Goal: Task Accomplishment & Management: Complete application form

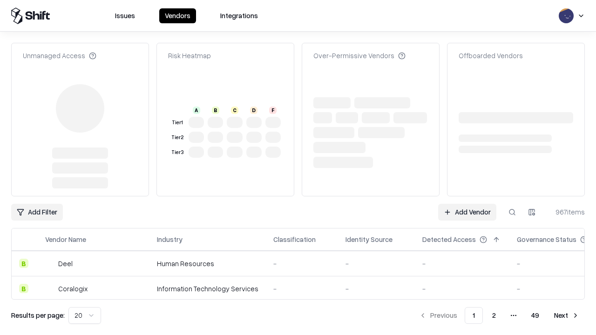
click at [467, 204] on link "Add Vendor" at bounding box center [467, 212] width 58 height 17
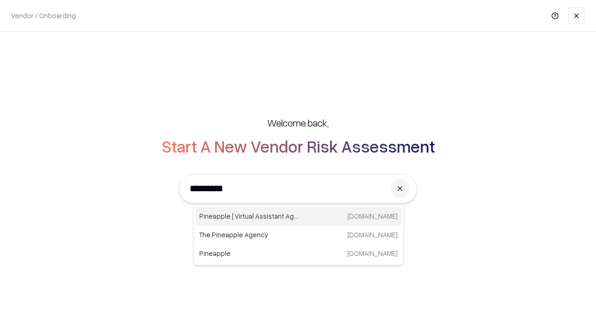
click at [298, 216] on div "Pineapple | Virtual Assistant Agency [DOMAIN_NAME]" at bounding box center [299, 216] width 206 height 19
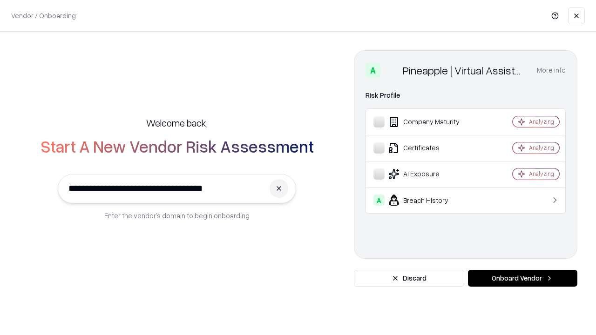
type input "**********"
click at [522, 278] on button "Onboard Vendor" at bounding box center [522, 278] width 109 height 17
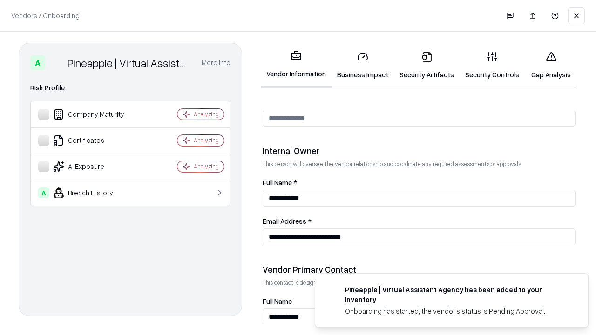
scroll to position [482, 0]
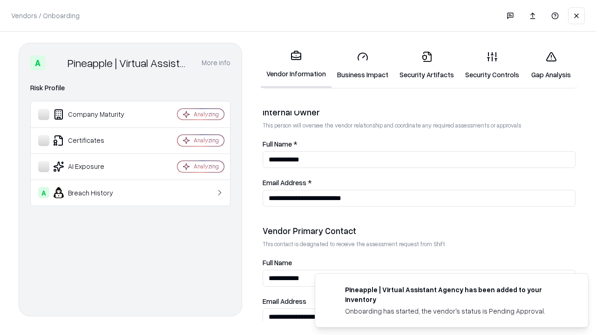
click at [363, 65] on link "Business Impact" at bounding box center [362, 65] width 62 height 43
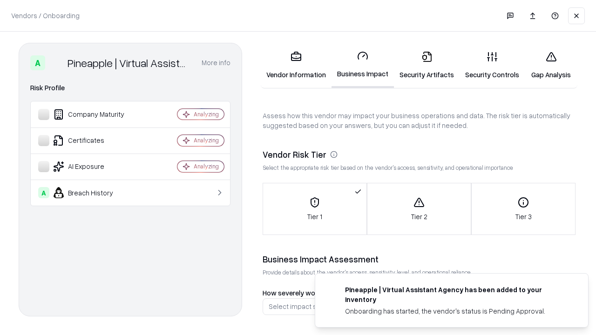
click at [426, 65] on link "Security Artifacts" at bounding box center [427, 65] width 66 height 43
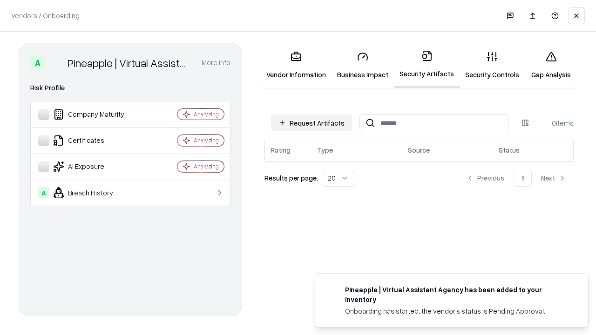
click at [311, 123] on button "Request Artifacts" at bounding box center [311, 123] width 81 height 17
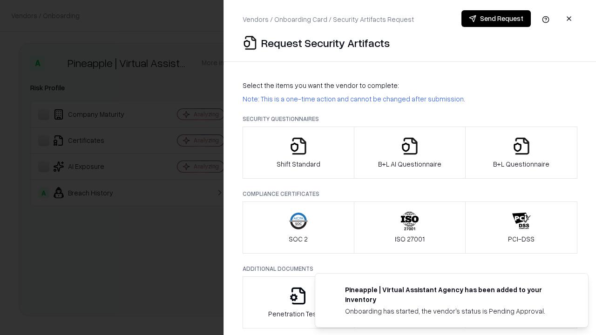
click at [298, 153] on icon "button" at bounding box center [298, 146] width 19 height 19
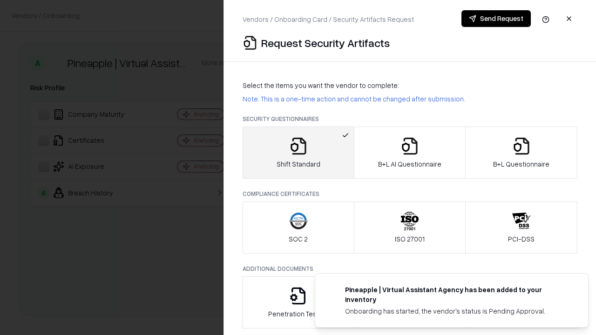
click at [496, 19] on button "Send Request" at bounding box center [495, 18] width 69 height 17
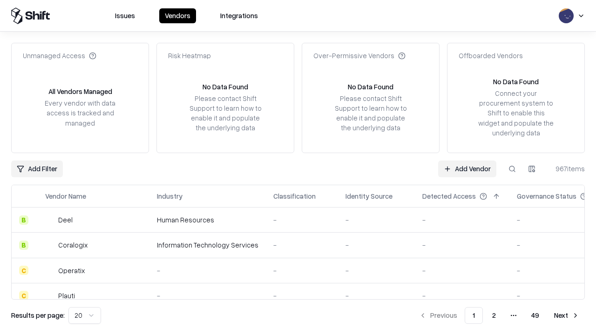
click at [512, 169] on button at bounding box center [512, 169] width 17 height 17
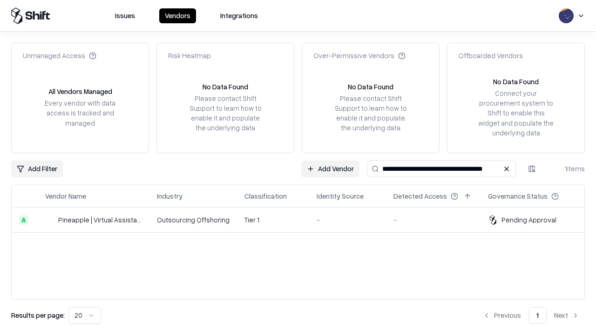
type input "**********"
click at [304, 220] on td "Tier 1" at bounding box center [273, 220] width 72 height 25
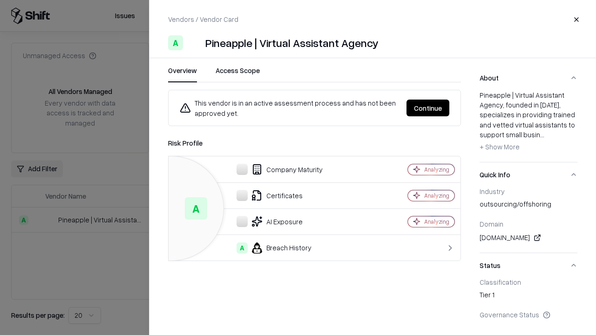
click at [428, 108] on button "Continue" at bounding box center [427, 108] width 43 height 17
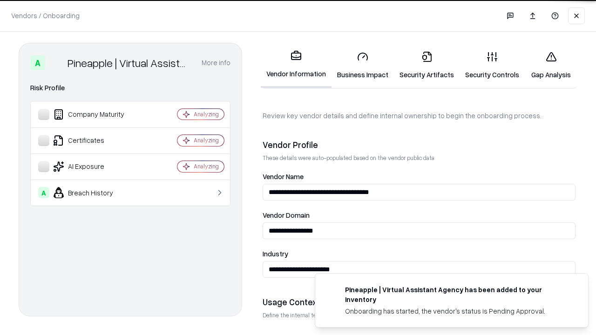
click at [426, 65] on link "Security Artifacts" at bounding box center [427, 65] width 66 height 43
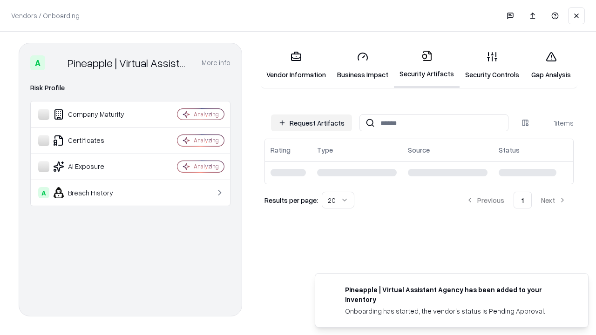
click at [551, 65] on link "Gap Analysis" at bounding box center [551, 65] width 53 height 43
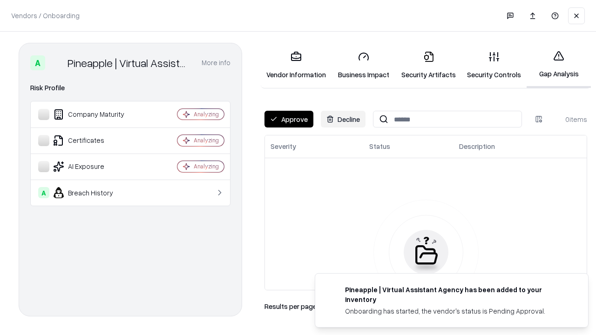
click at [289, 119] on button "Approve" at bounding box center [288, 119] width 49 height 17
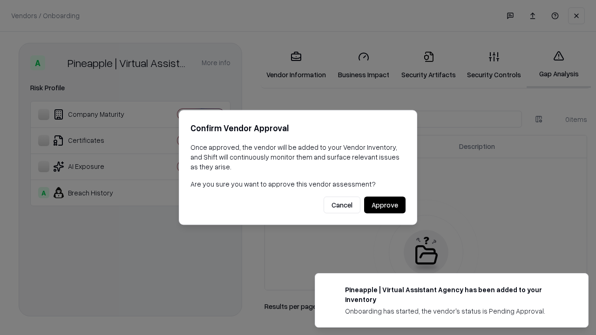
click at [385, 205] on button "Approve" at bounding box center [384, 205] width 41 height 17
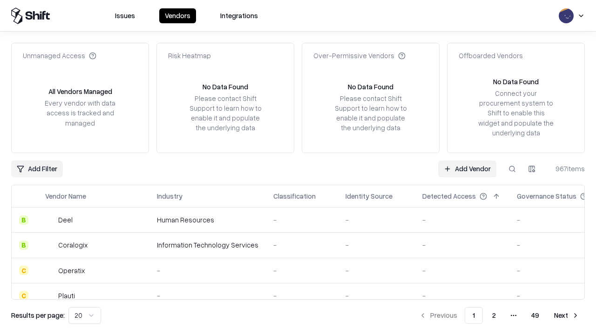
type input "**********"
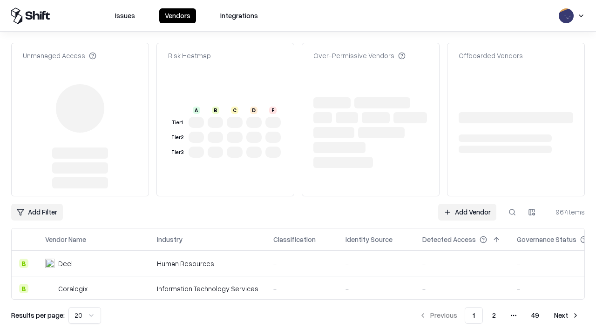
click at [467, 204] on link "Add Vendor" at bounding box center [467, 212] width 58 height 17
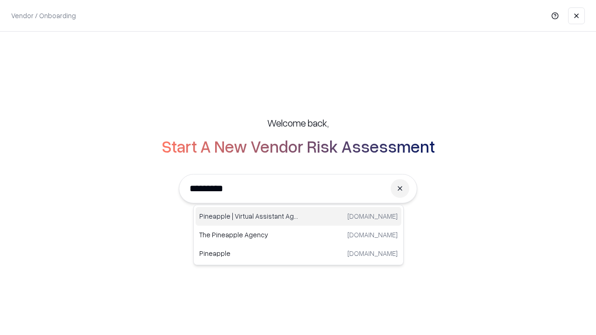
click at [298, 216] on div "Pineapple | Virtual Assistant Agency [DOMAIN_NAME]" at bounding box center [299, 216] width 206 height 19
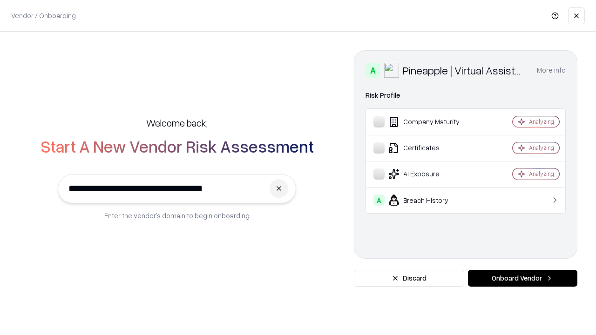
type input "**********"
click at [522, 278] on button "Onboard Vendor" at bounding box center [522, 278] width 109 height 17
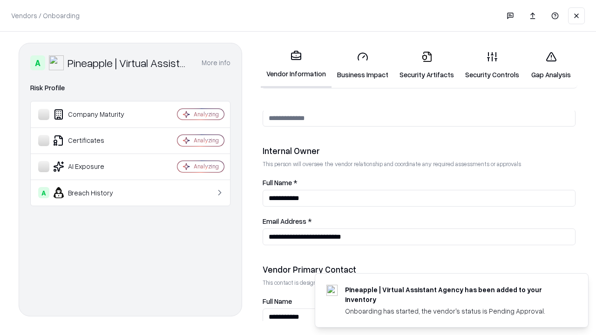
scroll to position [482, 0]
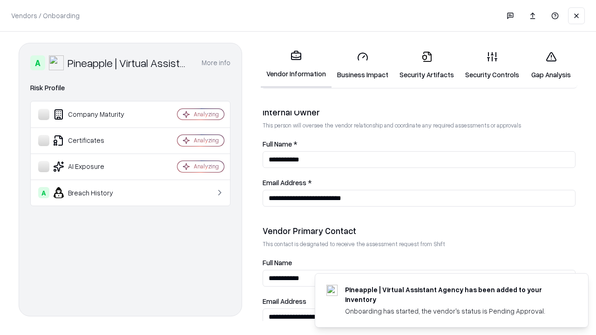
click at [551, 65] on link "Gap Analysis" at bounding box center [551, 65] width 53 height 43
